Goal: Transaction & Acquisition: Purchase product/service

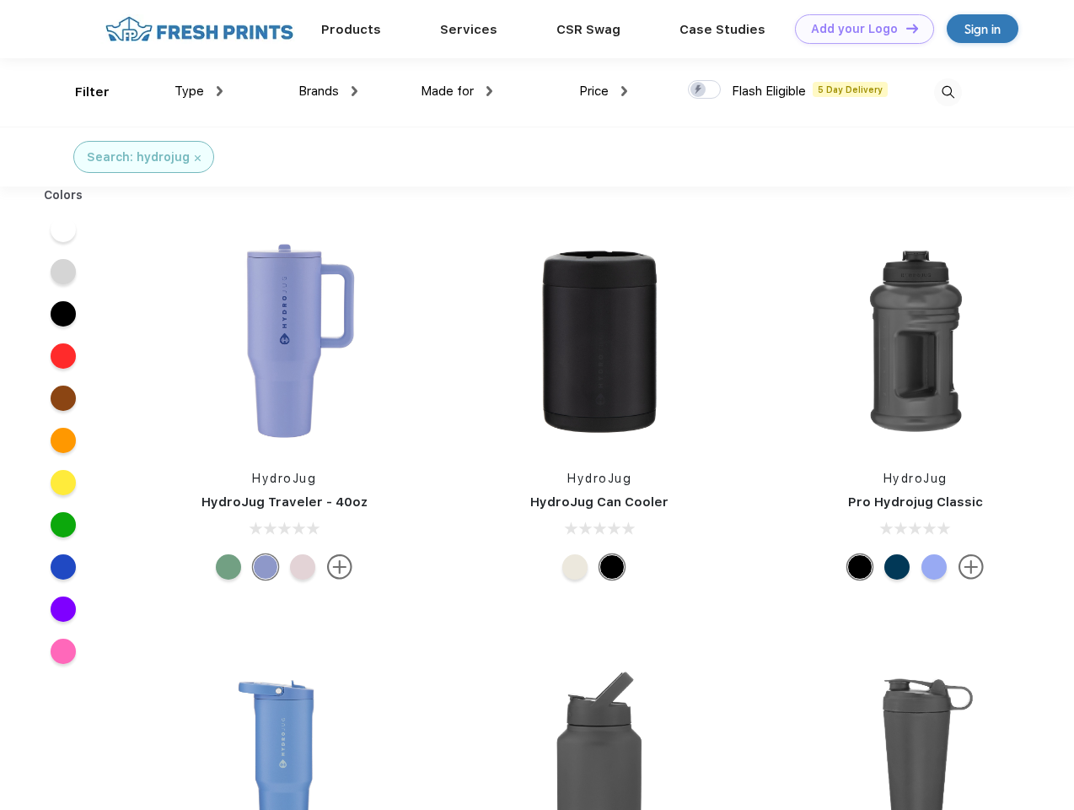
scroll to position [1, 0]
click at [859, 29] on link "Add your Logo Design Tool" at bounding box center [864, 29] width 139 height 30
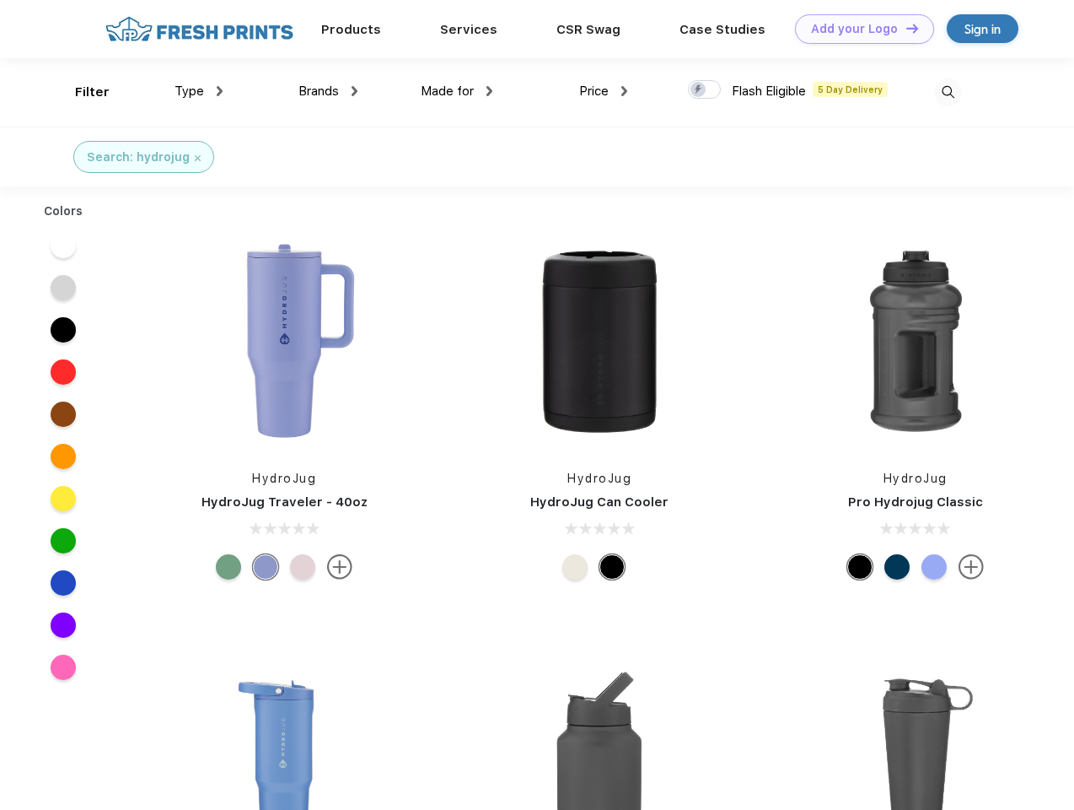
click at [0, 0] on div "Design Tool" at bounding box center [0, 0] width 0 height 0
click at [905, 28] on link "Add your Logo Design Tool" at bounding box center [864, 29] width 139 height 30
click at [81, 92] on div "Filter" at bounding box center [92, 92] width 35 height 19
click at [199, 91] on span "Type" at bounding box center [190, 90] width 30 height 15
click at [328, 91] on span "Brands" at bounding box center [319, 90] width 40 height 15
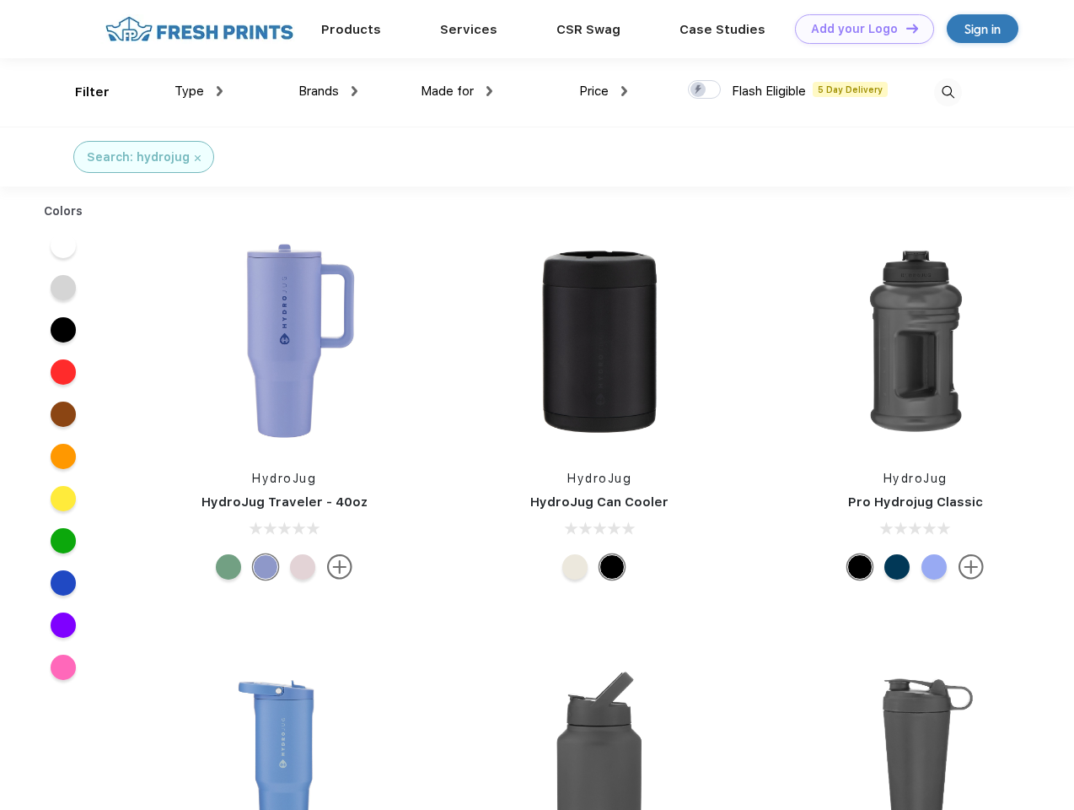
click at [457, 91] on span "Made for" at bounding box center [447, 90] width 53 height 15
click at [604, 91] on span "Price" at bounding box center [594, 90] width 30 height 15
click at [705, 90] on div at bounding box center [704, 89] width 33 height 19
click at [699, 90] on input "checkbox" at bounding box center [693, 84] width 11 height 11
click at [948, 92] on img at bounding box center [948, 92] width 28 height 28
